Goal: Find specific page/section: Find specific page/section

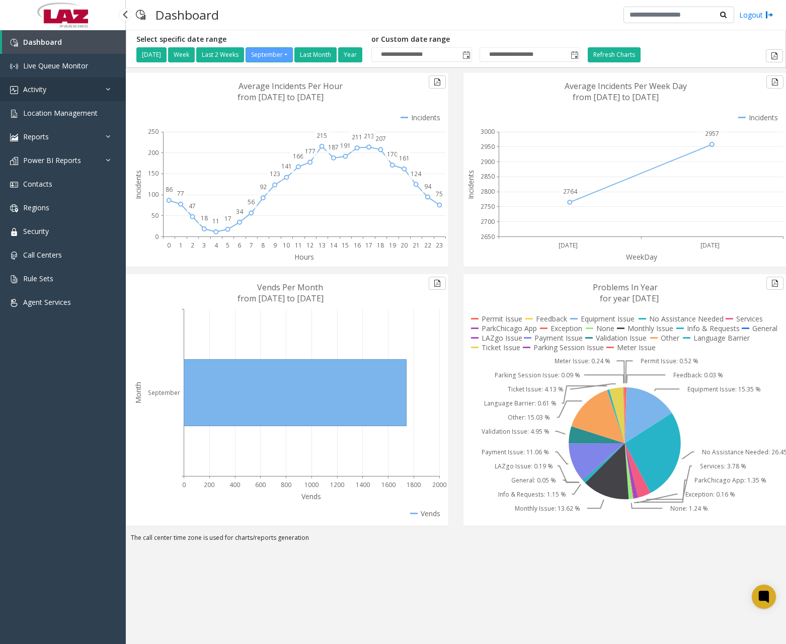
click at [52, 96] on link "Activity" at bounding box center [63, 89] width 126 height 24
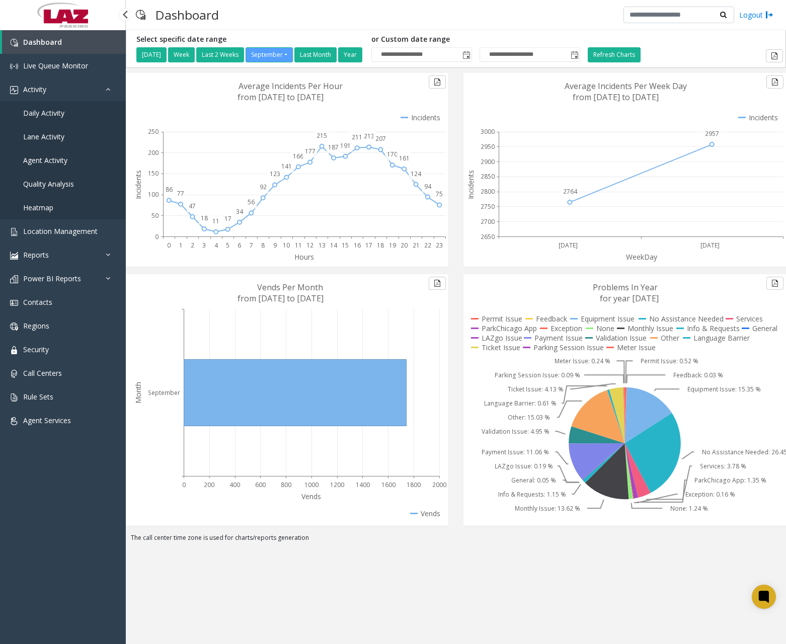
click at [41, 111] on span "Daily Activity" at bounding box center [43, 113] width 41 height 10
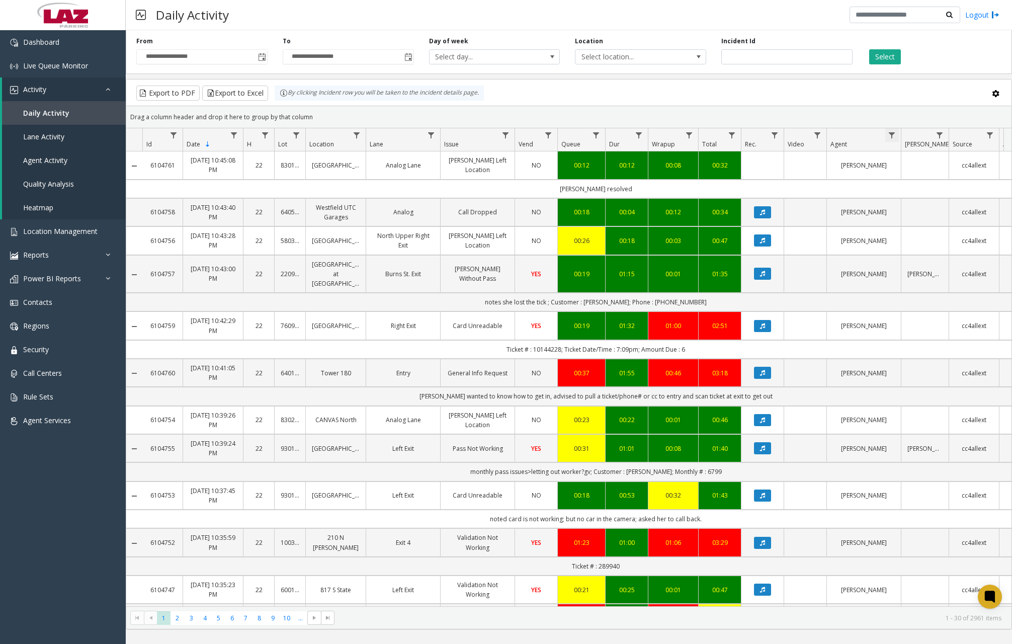
click at [895, 138] on span "Data table" at bounding box center [892, 135] width 8 height 8
click at [903, 180] on input "Agent Filter" at bounding box center [936, 178] width 86 height 17
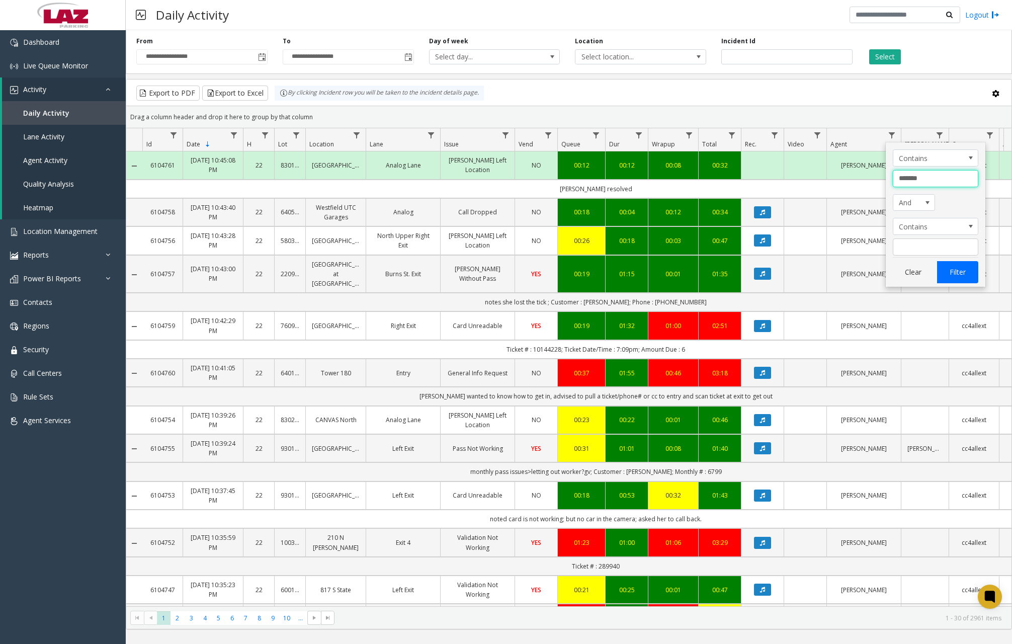
type input "*******"
click at [965, 275] on button "Filter" at bounding box center [957, 272] width 41 height 22
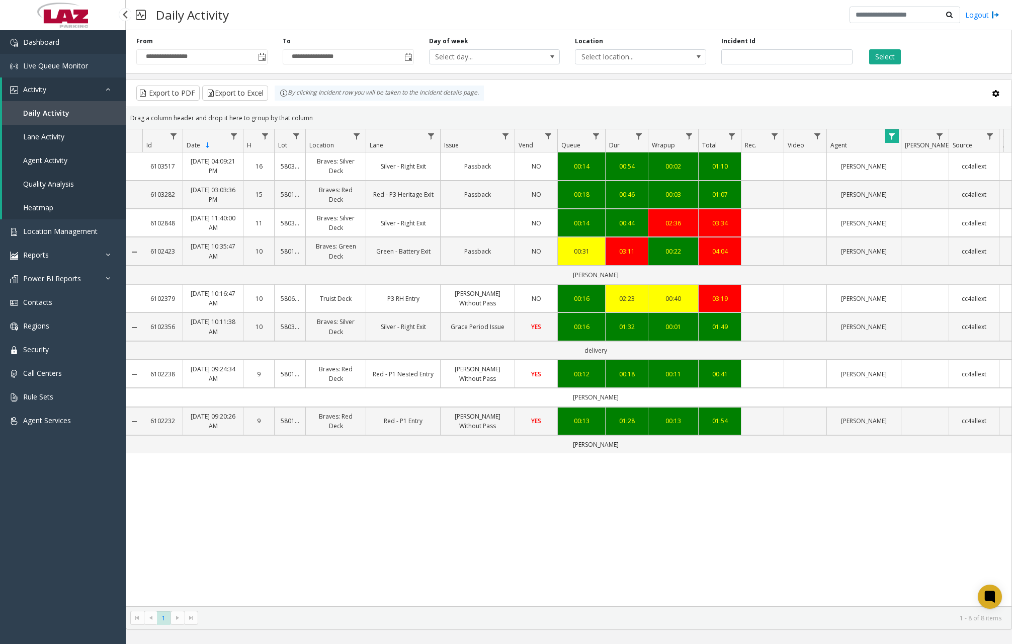
click at [68, 42] on link "Dashboard" at bounding box center [63, 42] width 126 height 24
